Goal: Information Seeking & Learning: Learn about a topic

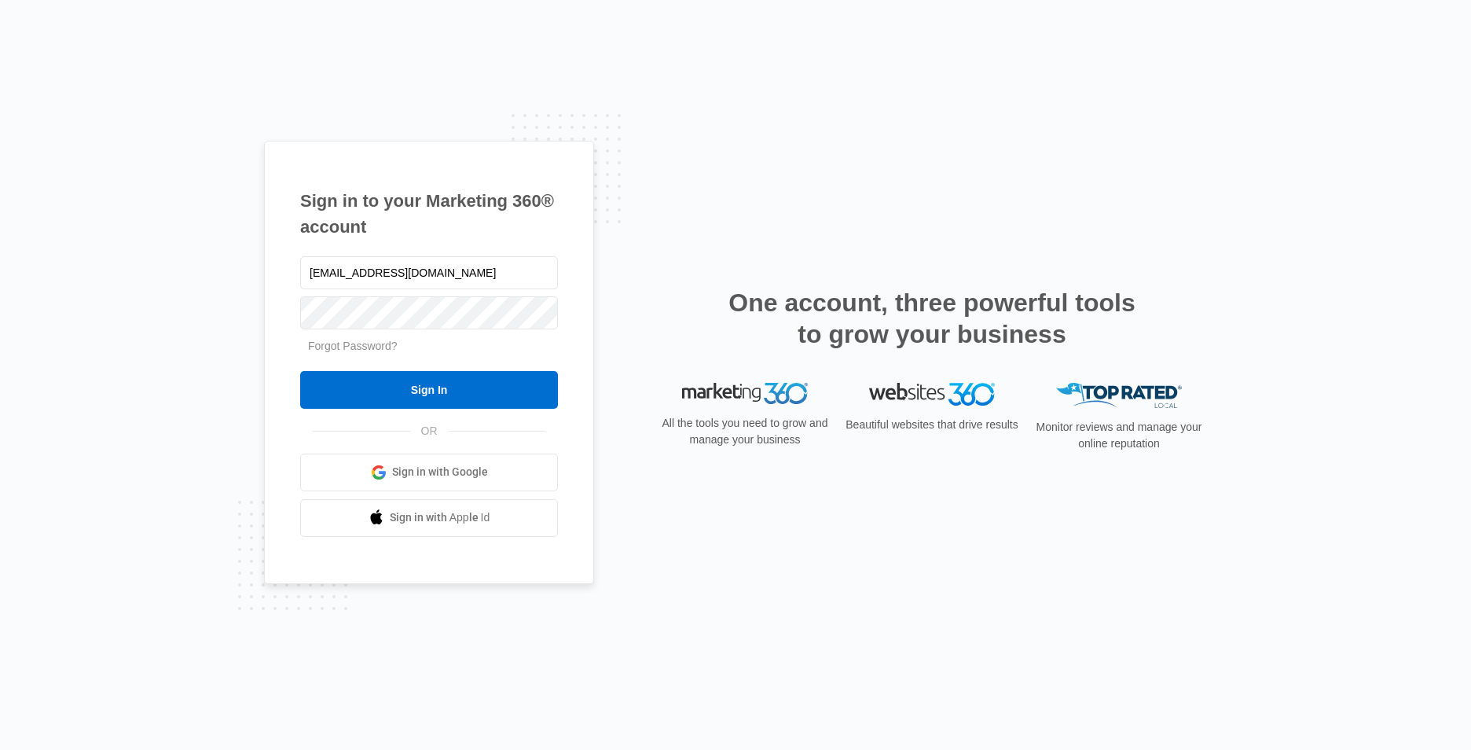
type input "[EMAIL_ADDRESS][DOMAIN_NAME]"
click at [300, 371] on input "Sign In" at bounding box center [429, 390] width 258 height 38
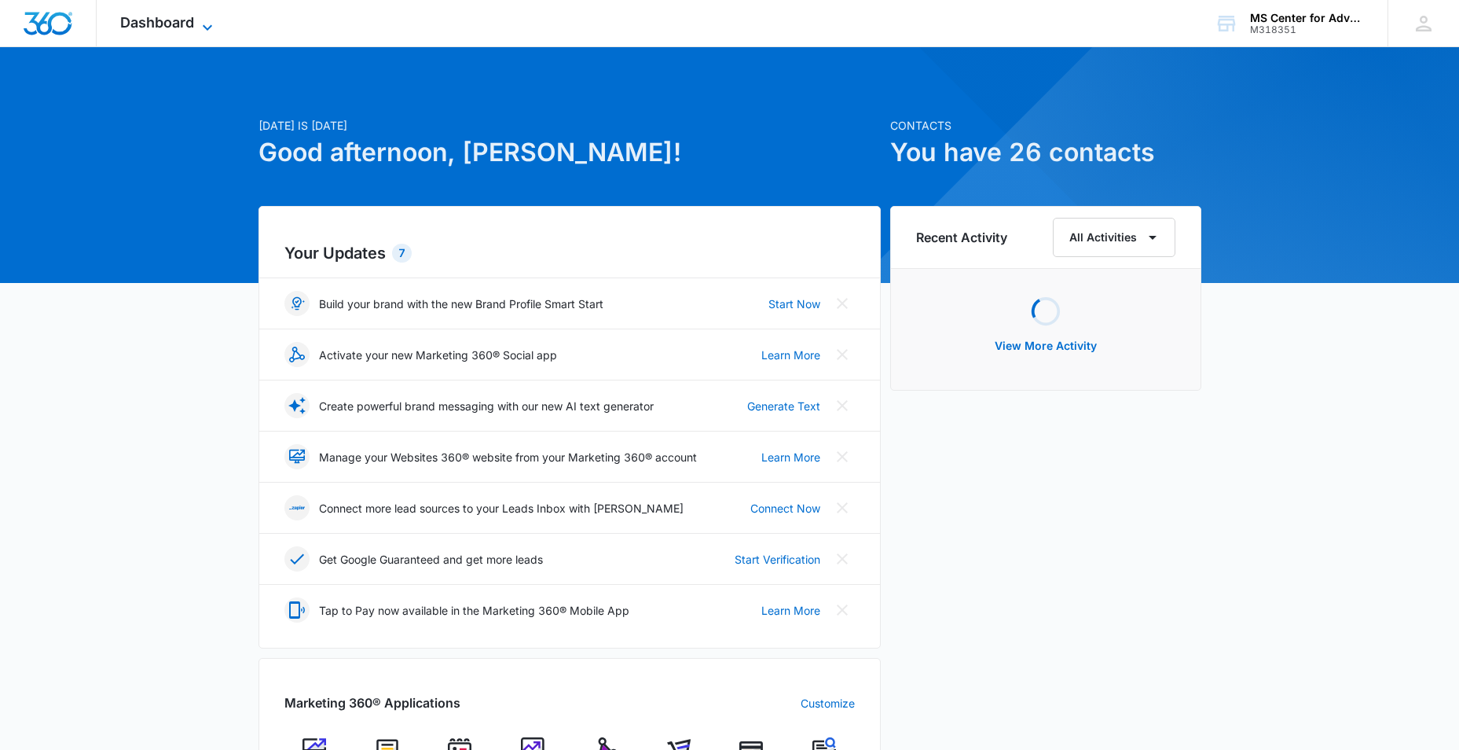
click at [204, 18] on icon at bounding box center [207, 27] width 19 height 19
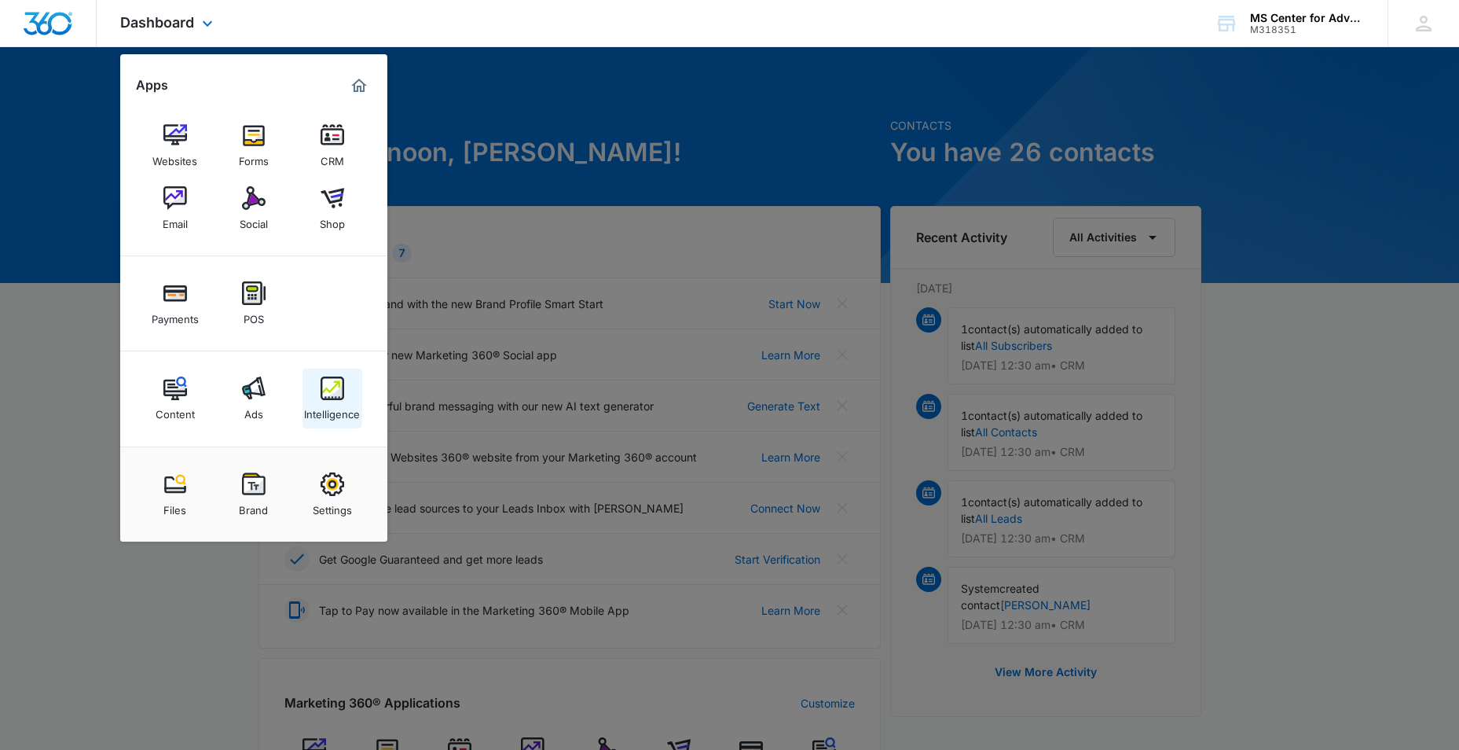
click at [340, 406] on div "Intelligence" at bounding box center [332, 410] width 56 height 20
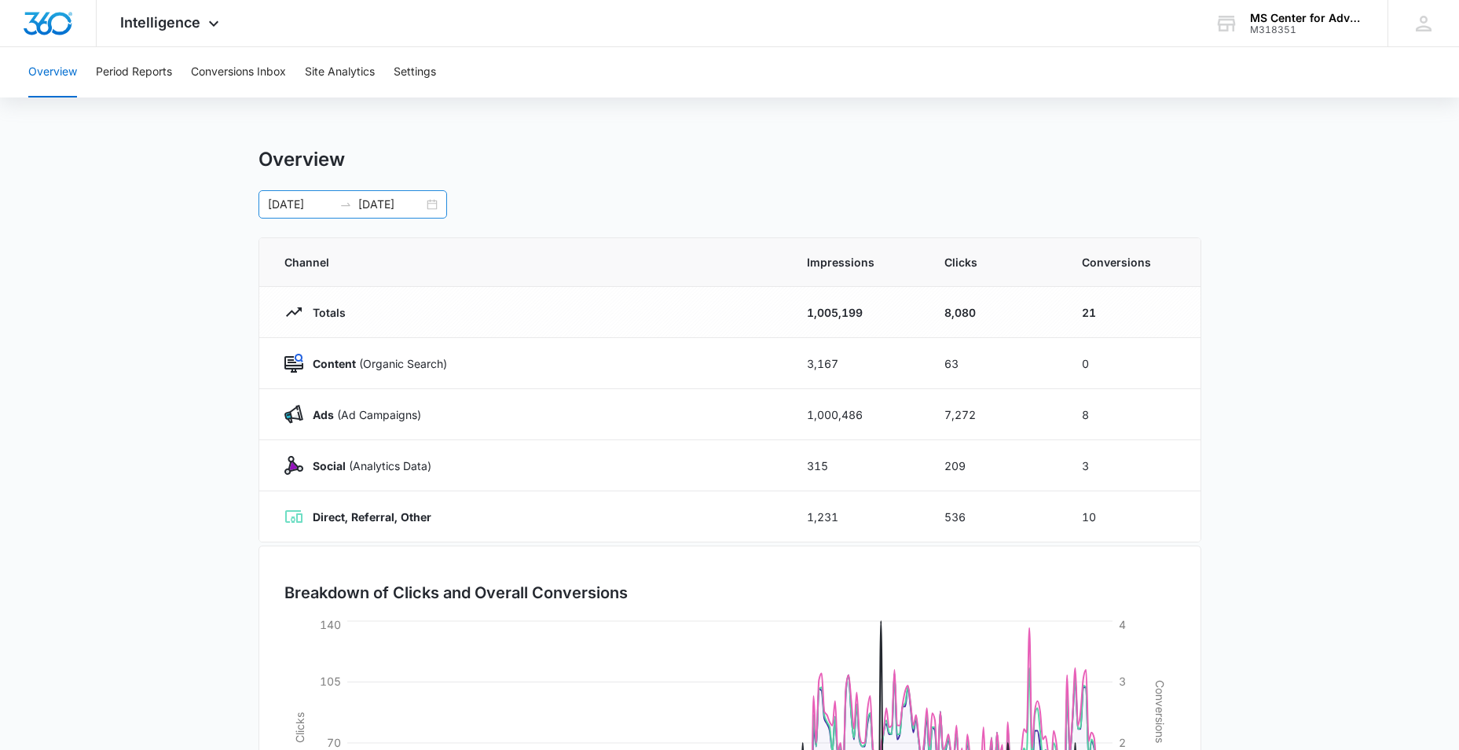
click at [439, 202] on div "01/01/2025 09/30/2025" at bounding box center [353, 204] width 189 height 28
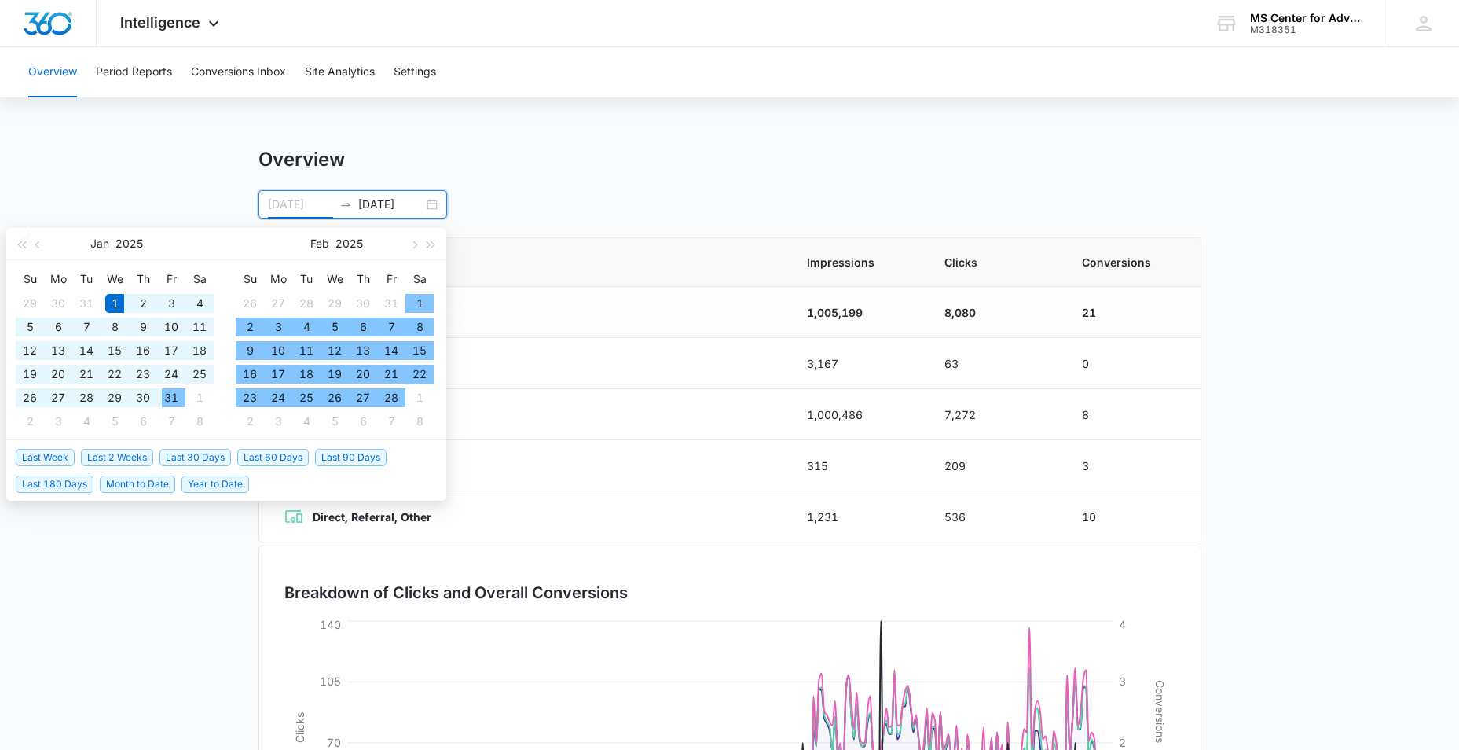
type input "01/01/2025"
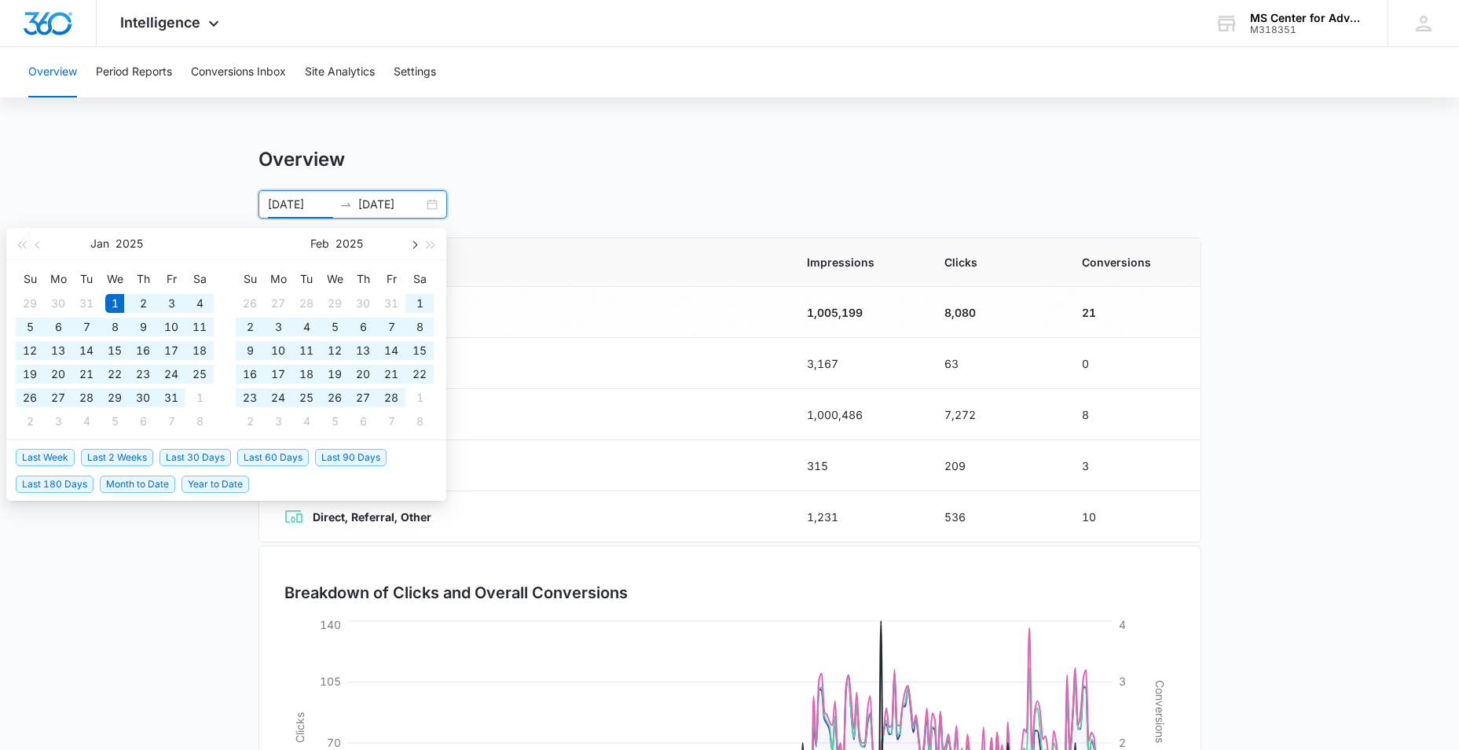
click at [414, 247] on span "button" at bounding box center [413, 244] width 8 height 8
click at [417, 197] on input "09/30/2025" at bounding box center [390, 204] width 65 height 17
click at [416, 244] on span "button" at bounding box center [413, 244] width 8 height 8
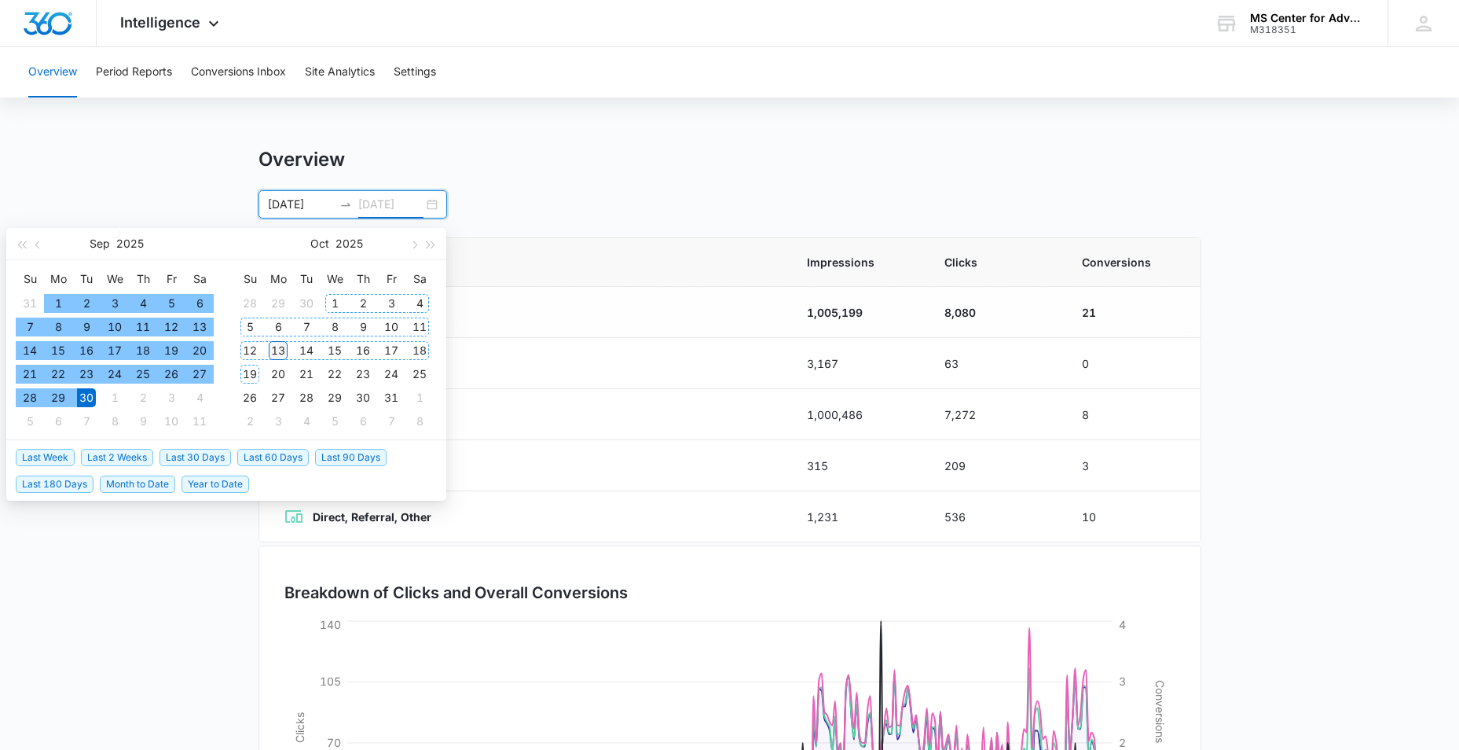
type input "10/13/2025"
click at [279, 343] on div "13" at bounding box center [278, 350] width 19 height 19
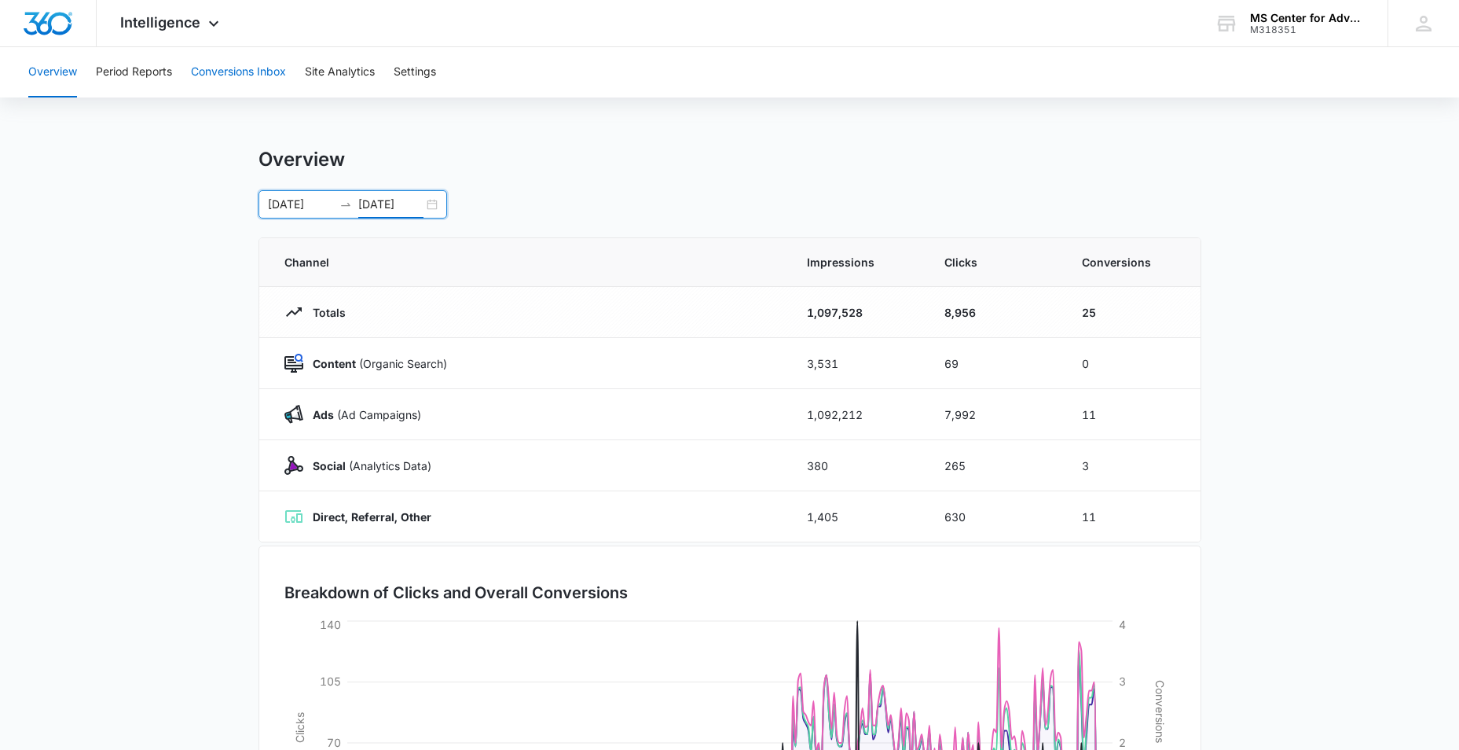
click at [274, 72] on button "Conversions Inbox" at bounding box center [238, 72] width 95 height 50
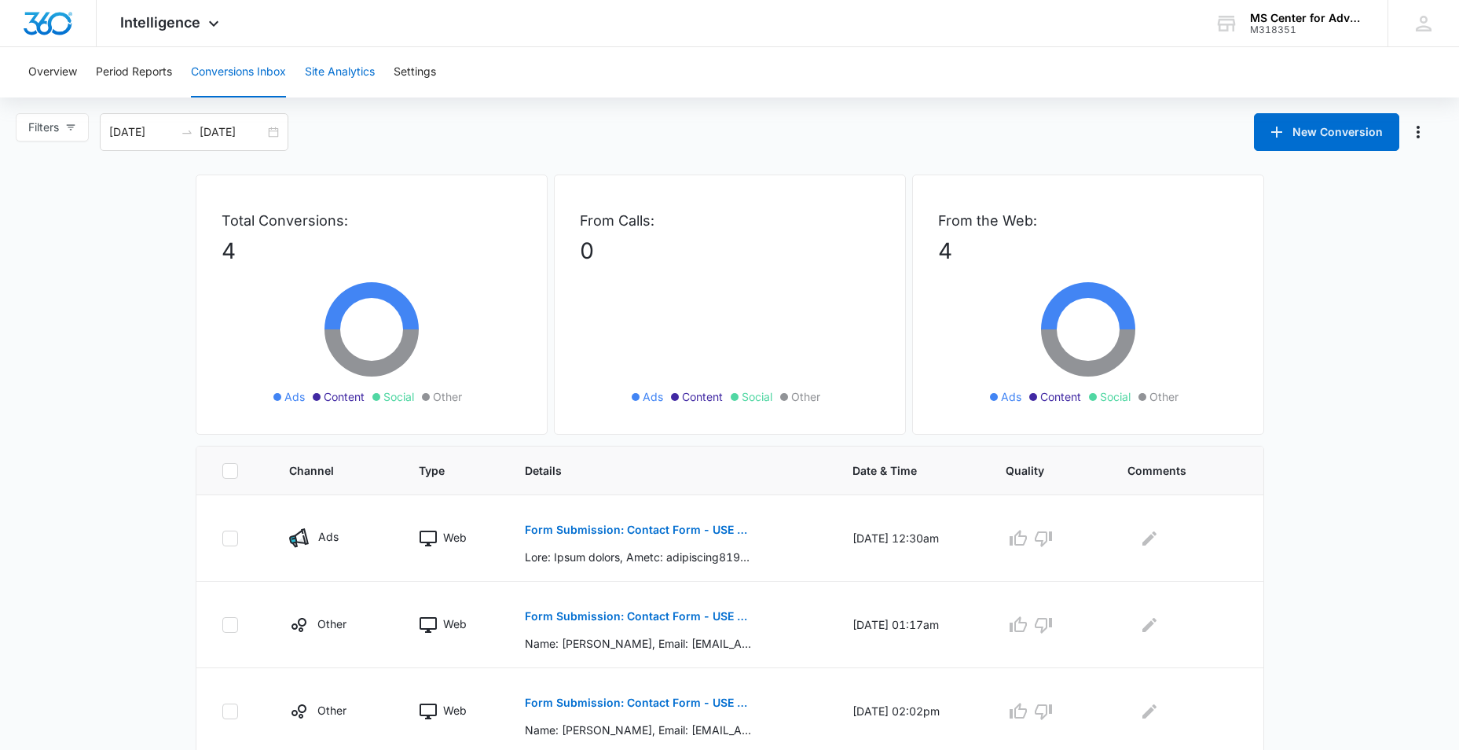
click at [359, 74] on button "Site Analytics" at bounding box center [340, 72] width 70 height 50
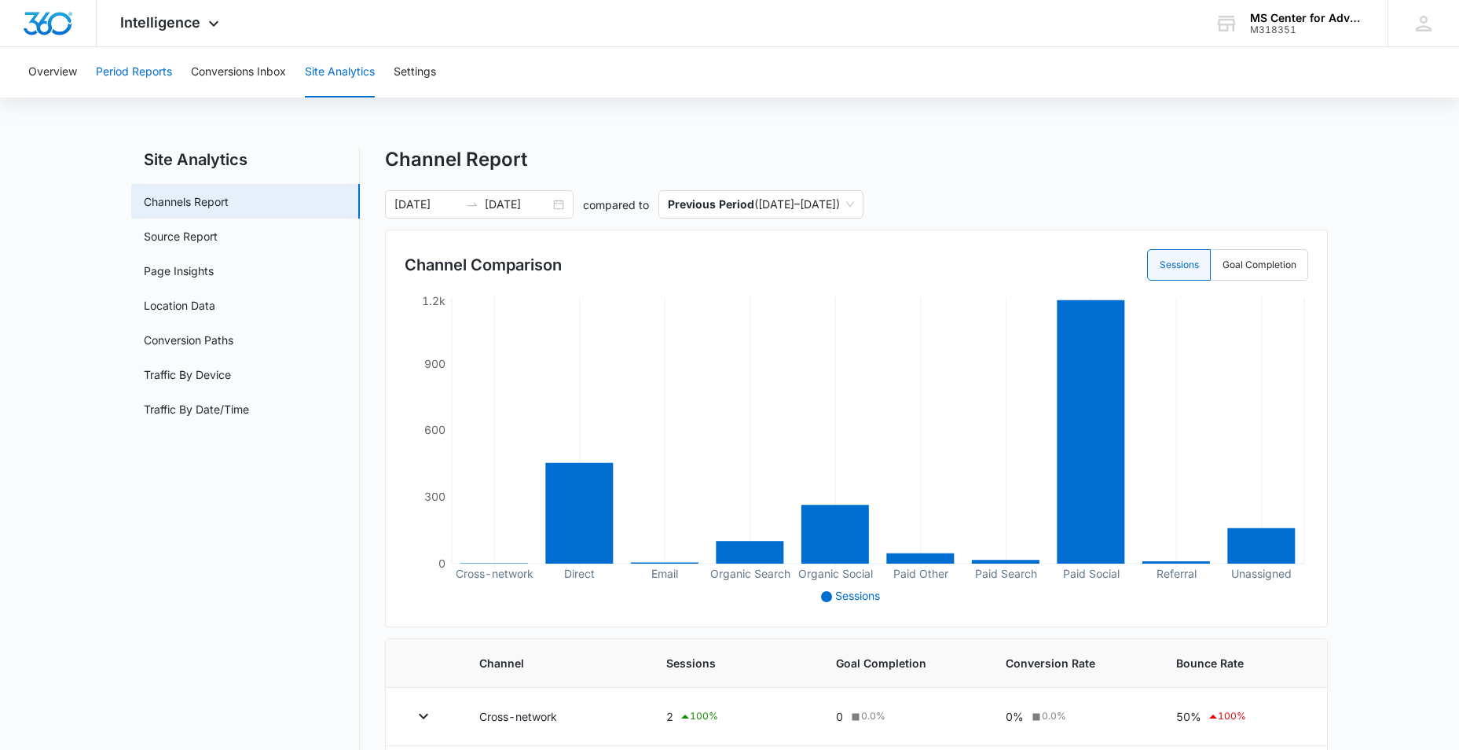
click at [129, 78] on button "Period Reports" at bounding box center [134, 72] width 76 height 50
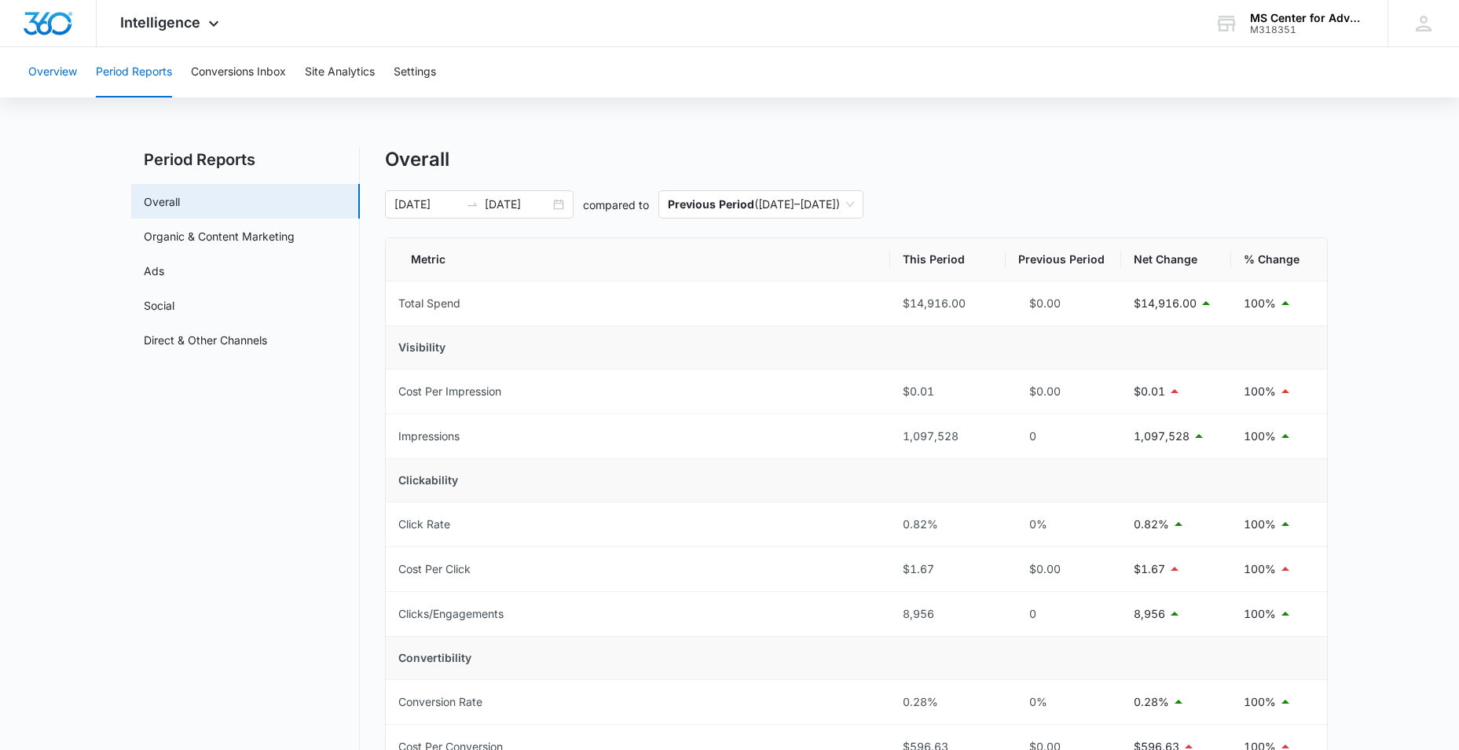
click at [73, 78] on button "Overview" at bounding box center [52, 72] width 49 height 50
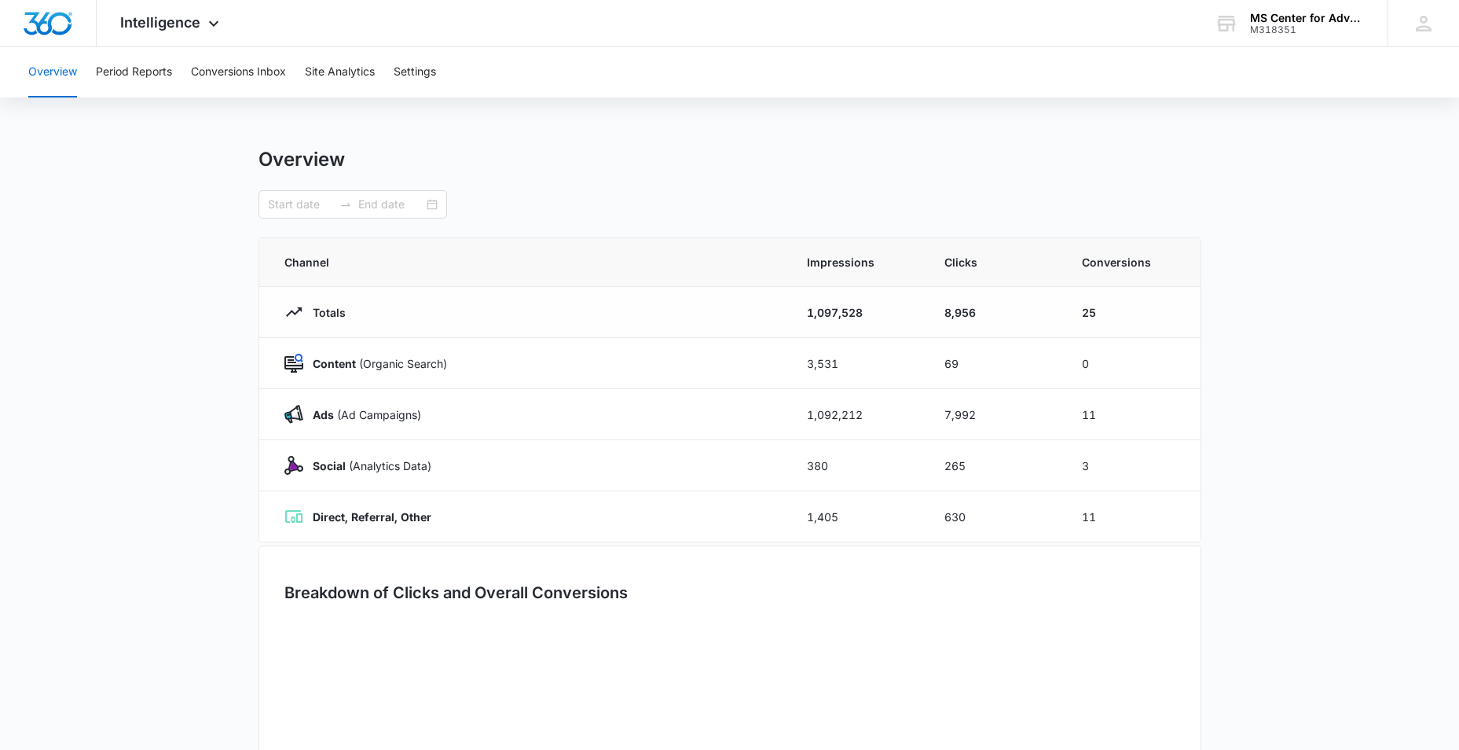
type input "01/01/2025"
type input "10/13/2025"
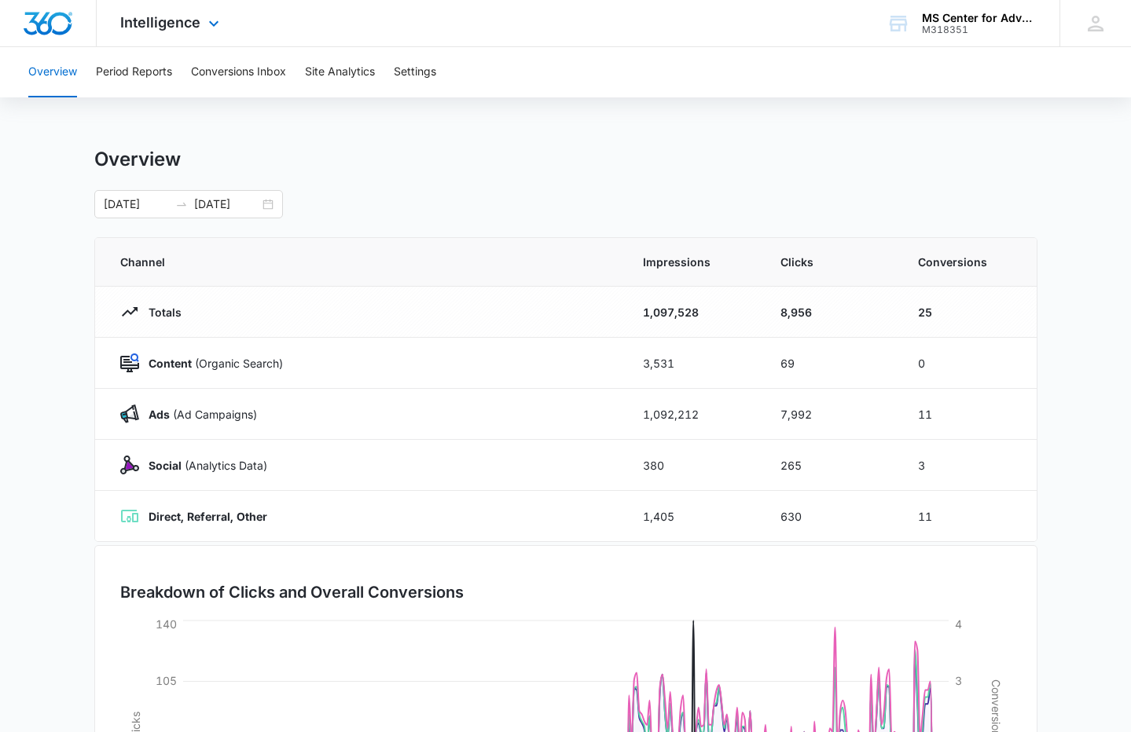
click at [463, 0] on div "Intelligence Apps Websites Forms CRM Email Social Shop Payments POS Content Ads…" at bounding box center [565, 23] width 1131 height 47
click at [537, 199] on div "01/01/2025 10/13/2025" at bounding box center [565, 204] width 943 height 28
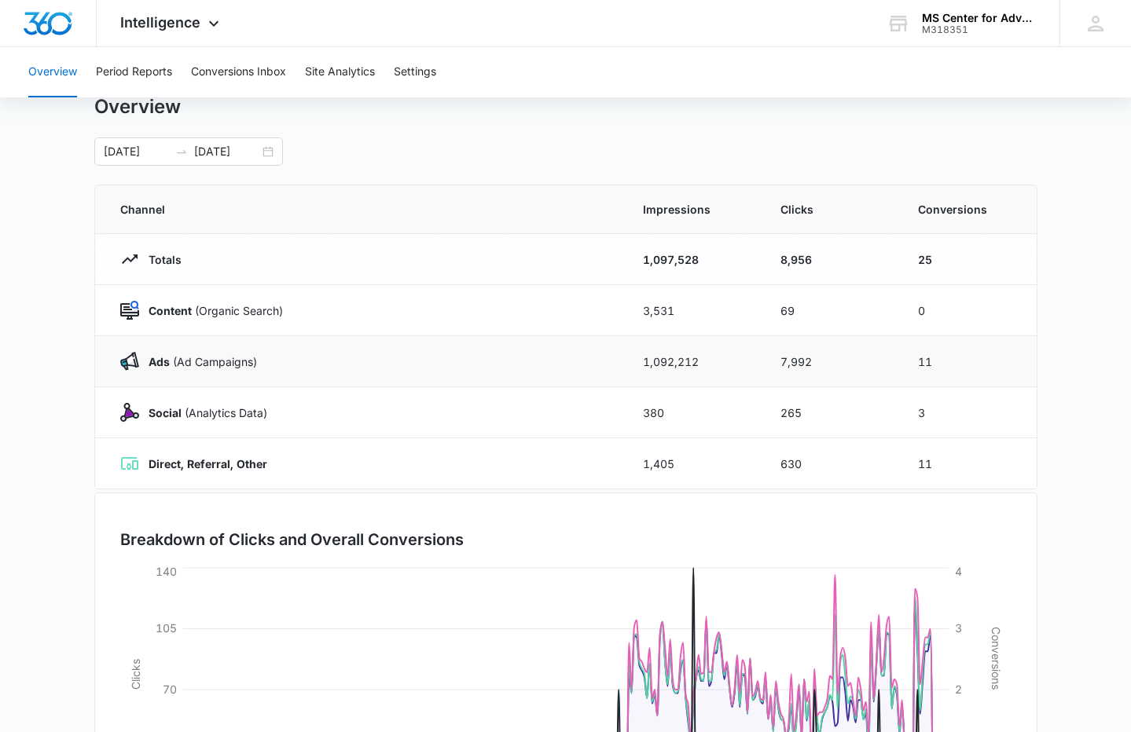
scroll to position [79, 0]
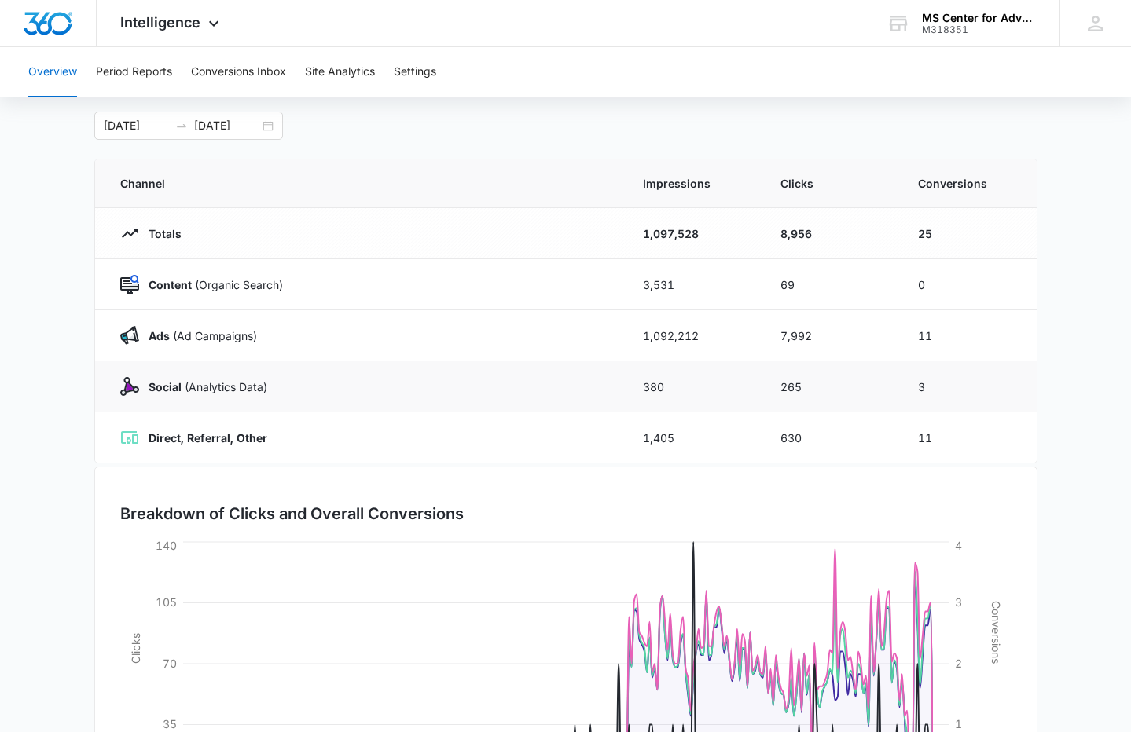
click at [479, 368] on td "Social (Analytics Data)" at bounding box center [359, 386] width 529 height 51
click at [573, 14] on div "Intelligence Apps Websites Forms CRM Email Social Shop Payments POS Content Ads…" at bounding box center [565, 23] width 1131 height 47
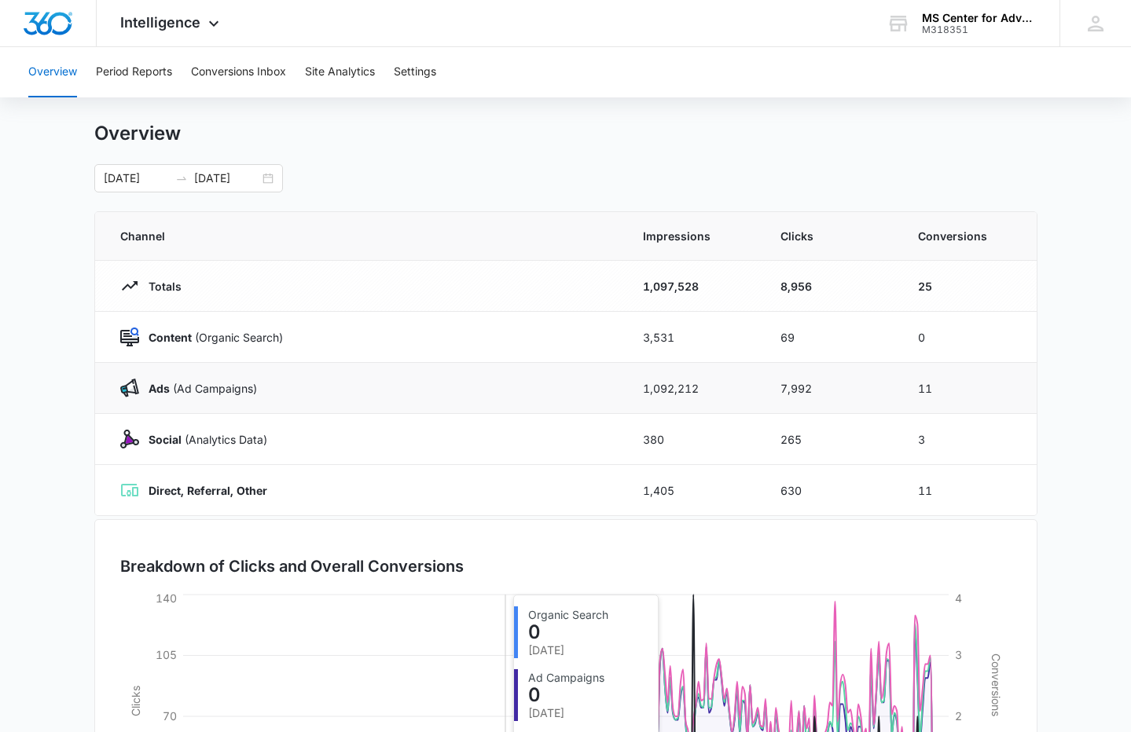
scroll to position [0, 0]
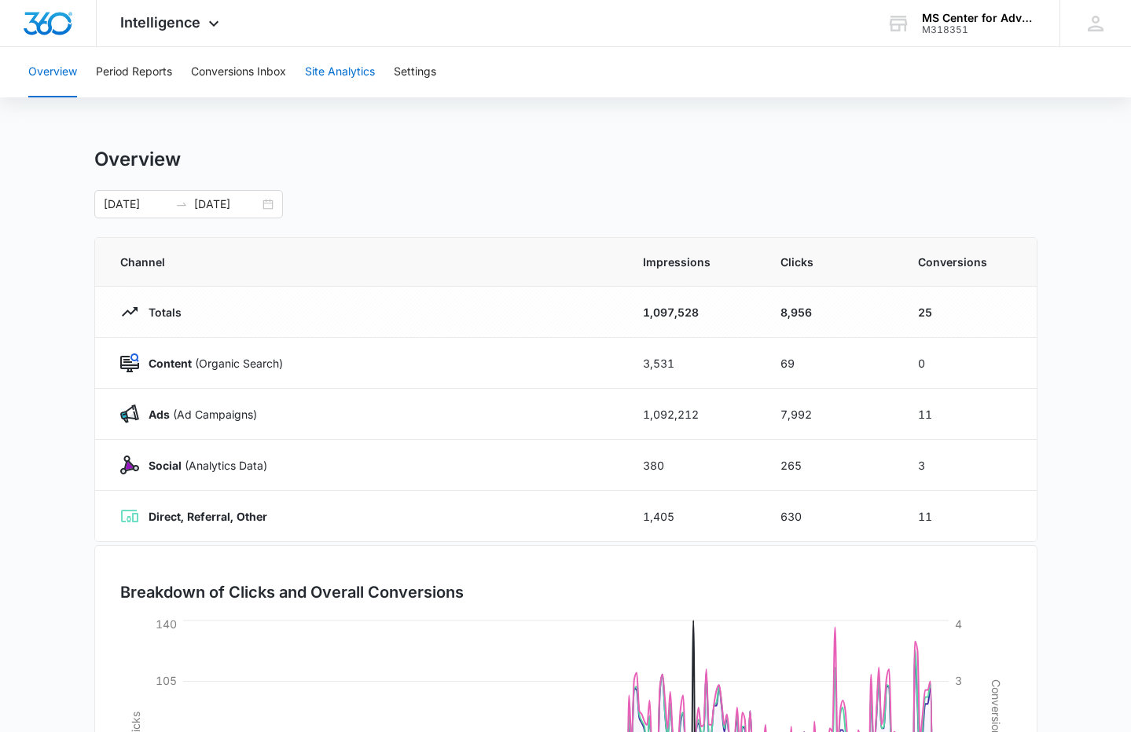
click at [345, 69] on button "Site Analytics" at bounding box center [340, 72] width 70 height 50
